Goal: Transaction & Acquisition: Purchase product/service

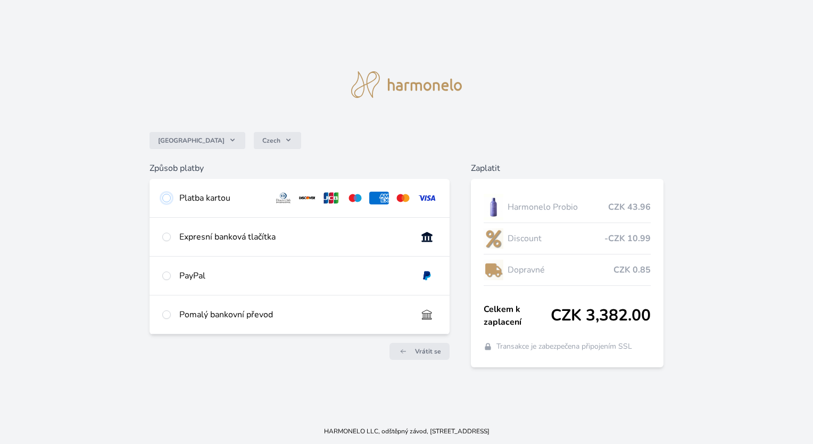
click at [169, 199] on input "radio" at bounding box center [166, 198] width 9 height 9
radio input "true"
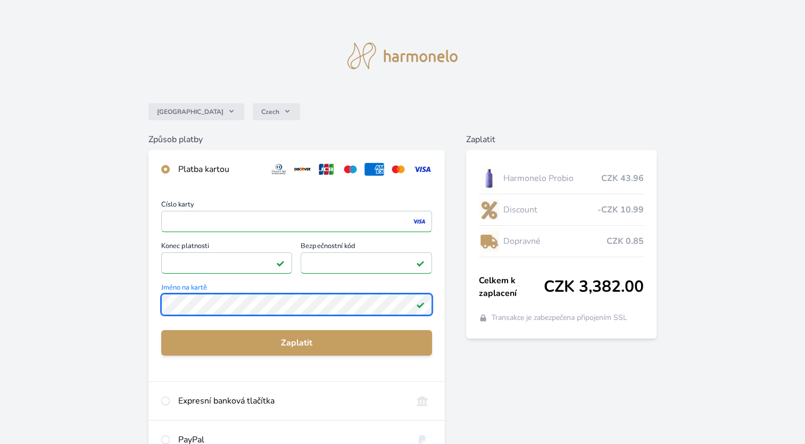
click at [131, 307] on div "Česko Czech Způsob platby Platba kartou Číslo karty <p>Your browser does not su…" at bounding box center [402, 277] width 805 height 554
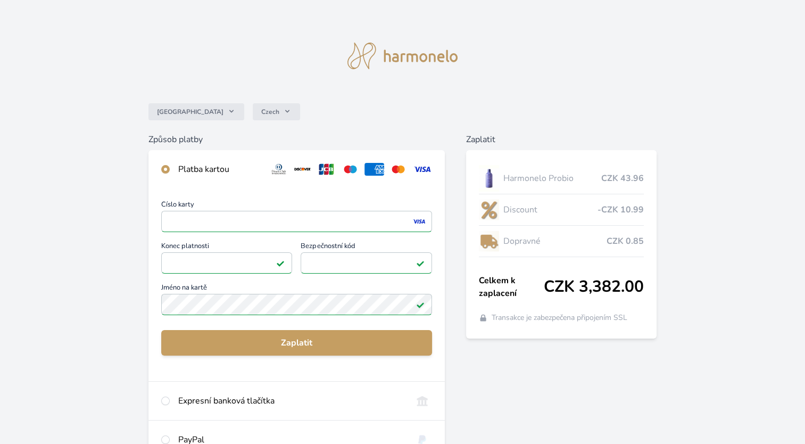
click at [522, 384] on div "Zaplatit Harmonelo Probio CZK 43.96 Discount -CZK 10.99 Dopravné CZK 0.85 Celke…" at bounding box center [561, 332] width 191 height 399
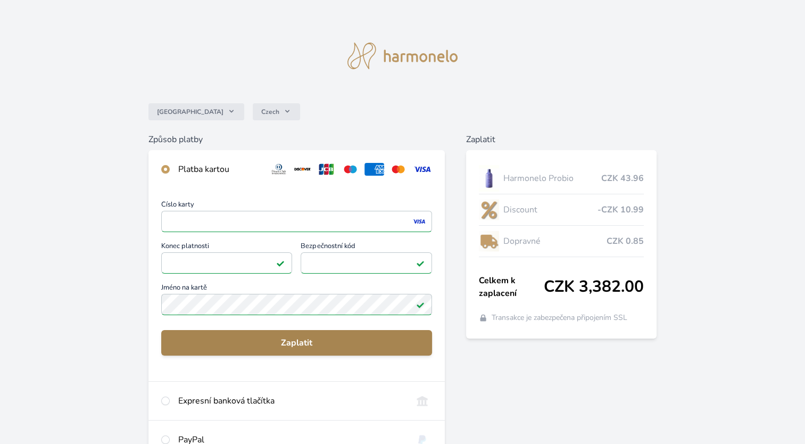
click at [295, 340] on span "Zaplatit" at bounding box center [297, 342] width 254 height 13
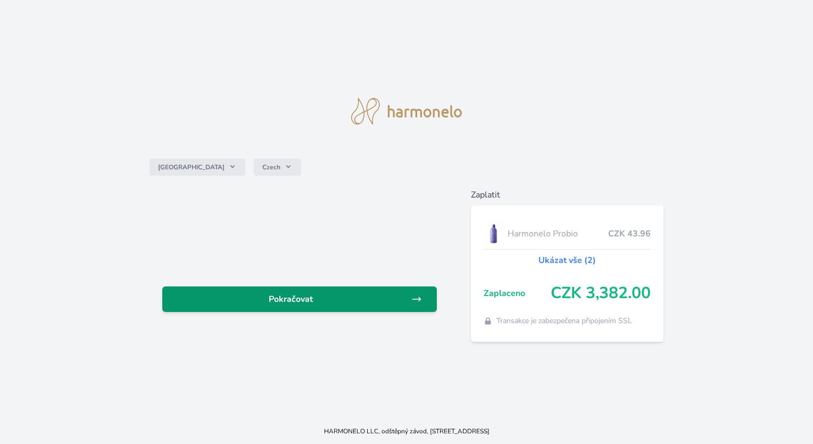
click at [333, 302] on span "Pokračovat" at bounding box center [291, 299] width 240 height 13
